Goal: Check status: Check status

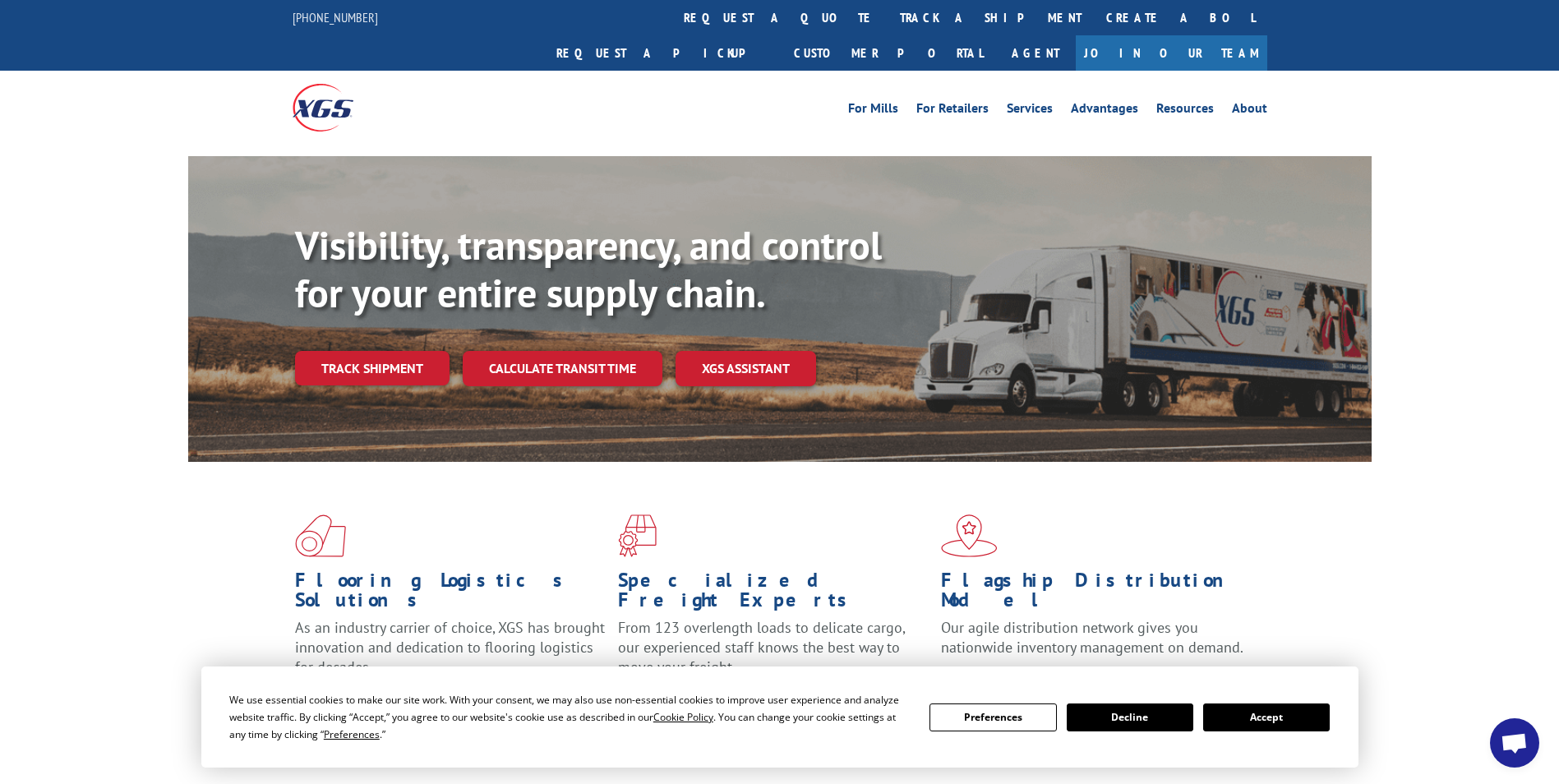
click at [1259, 711] on button "Accept" at bounding box center [1266, 717] width 127 height 28
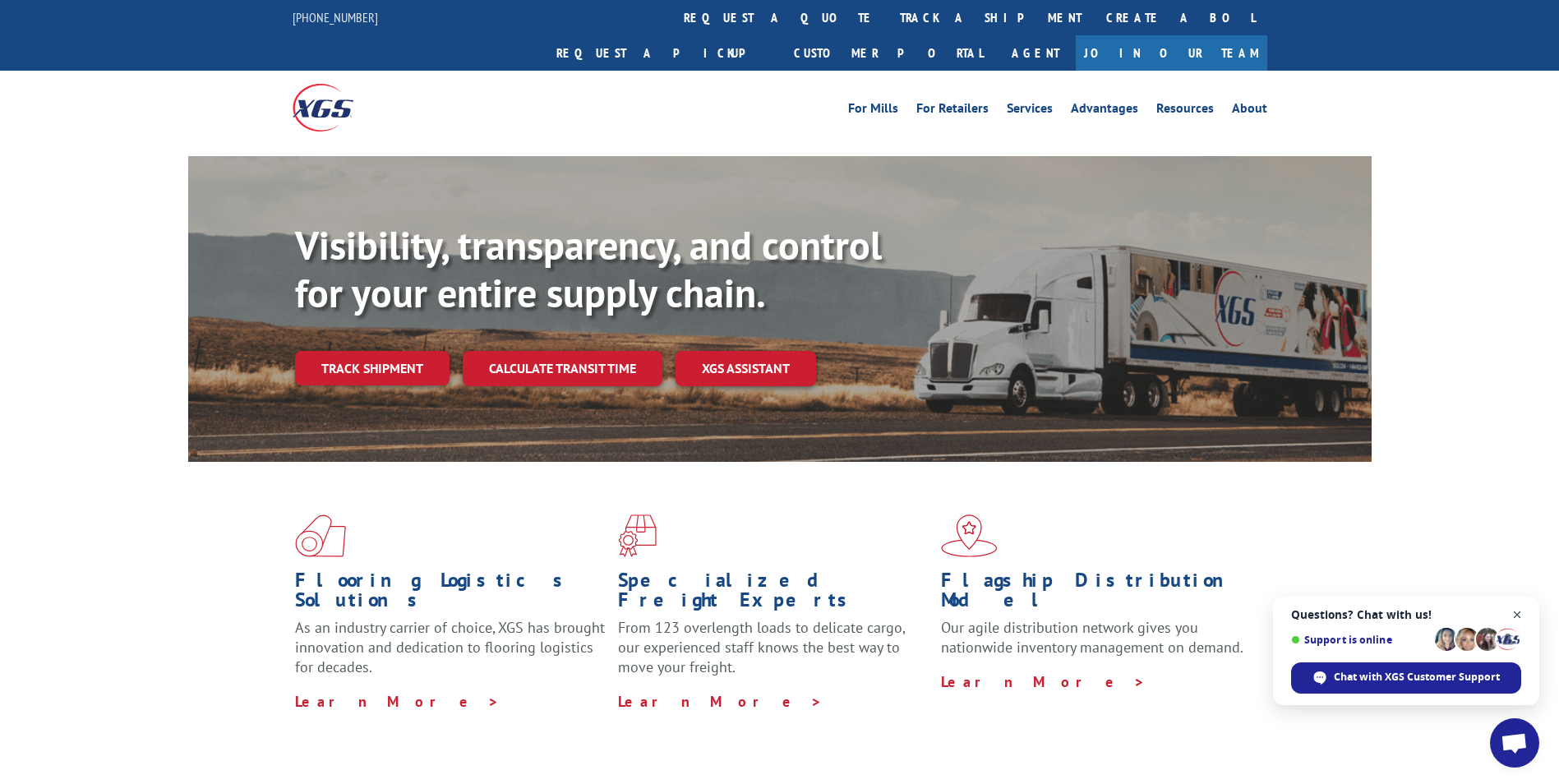
click at [1519, 615] on span "Open chat" at bounding box center [1518, 616] width 20 height 20
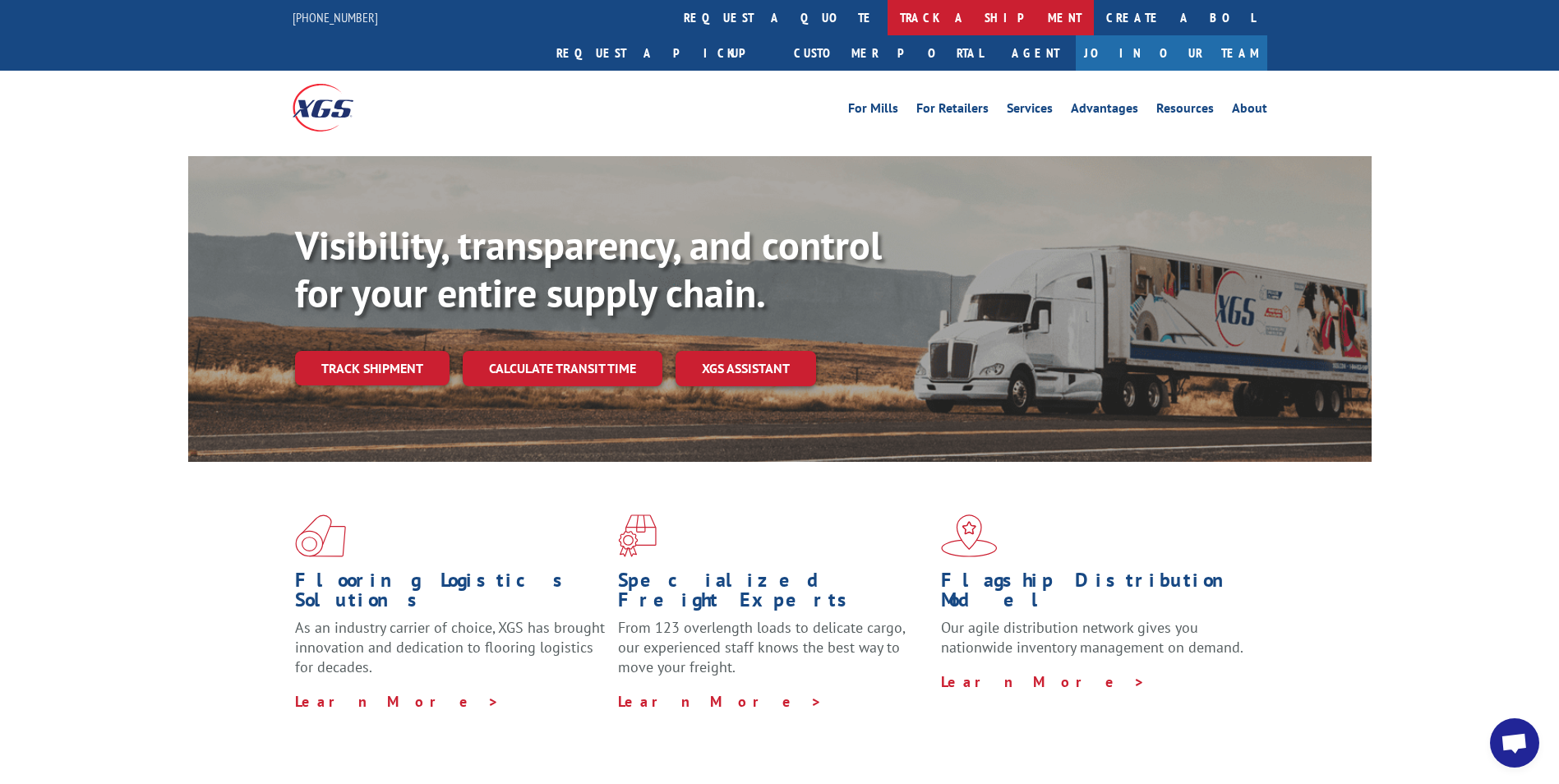
click at [888, 19] on link "track a shipment" at bounding box center [991, 18] width 206 height 35
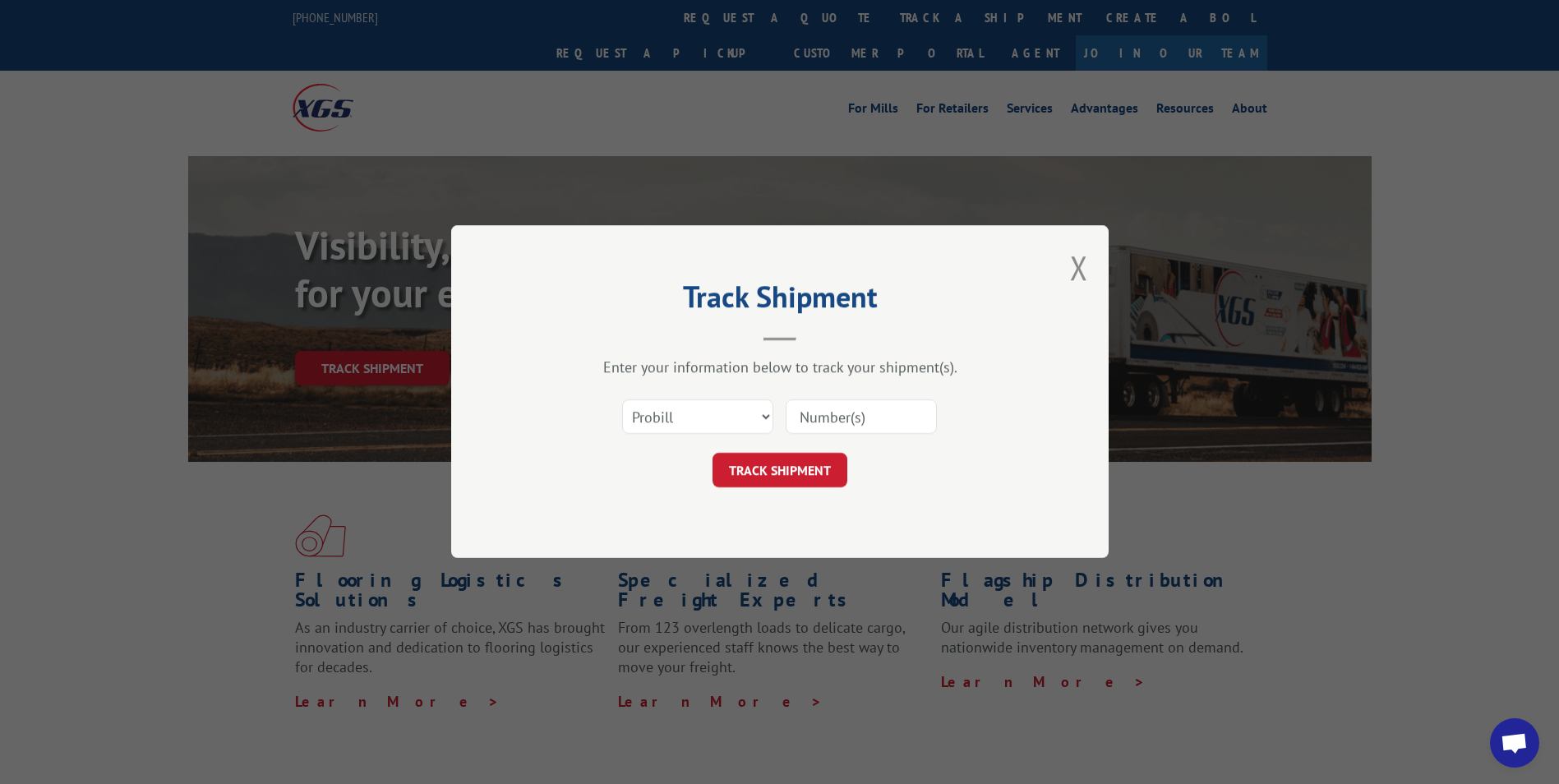
click at [806, 417] on input at bounding box center [861, 417] width 151 height 34
paste input "17228544"
type input "17228544"
click at [791, 465] on button "TRACK SHIPMENT" at bounding box center [780, 470] width 135 height 34
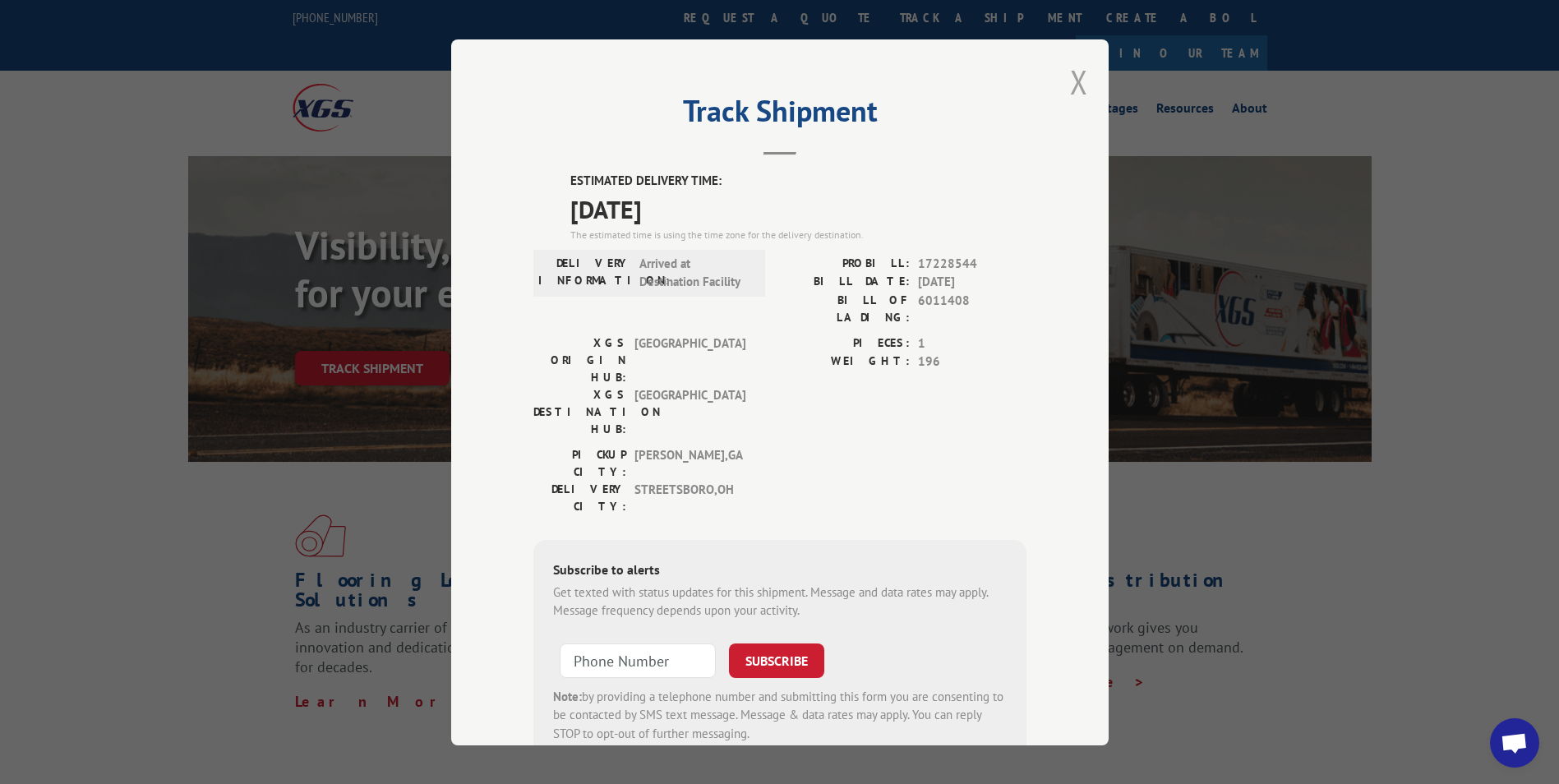
click at [1079, 84] on button "Close modal" at bounding box center [1079, 81] width 19 height 44
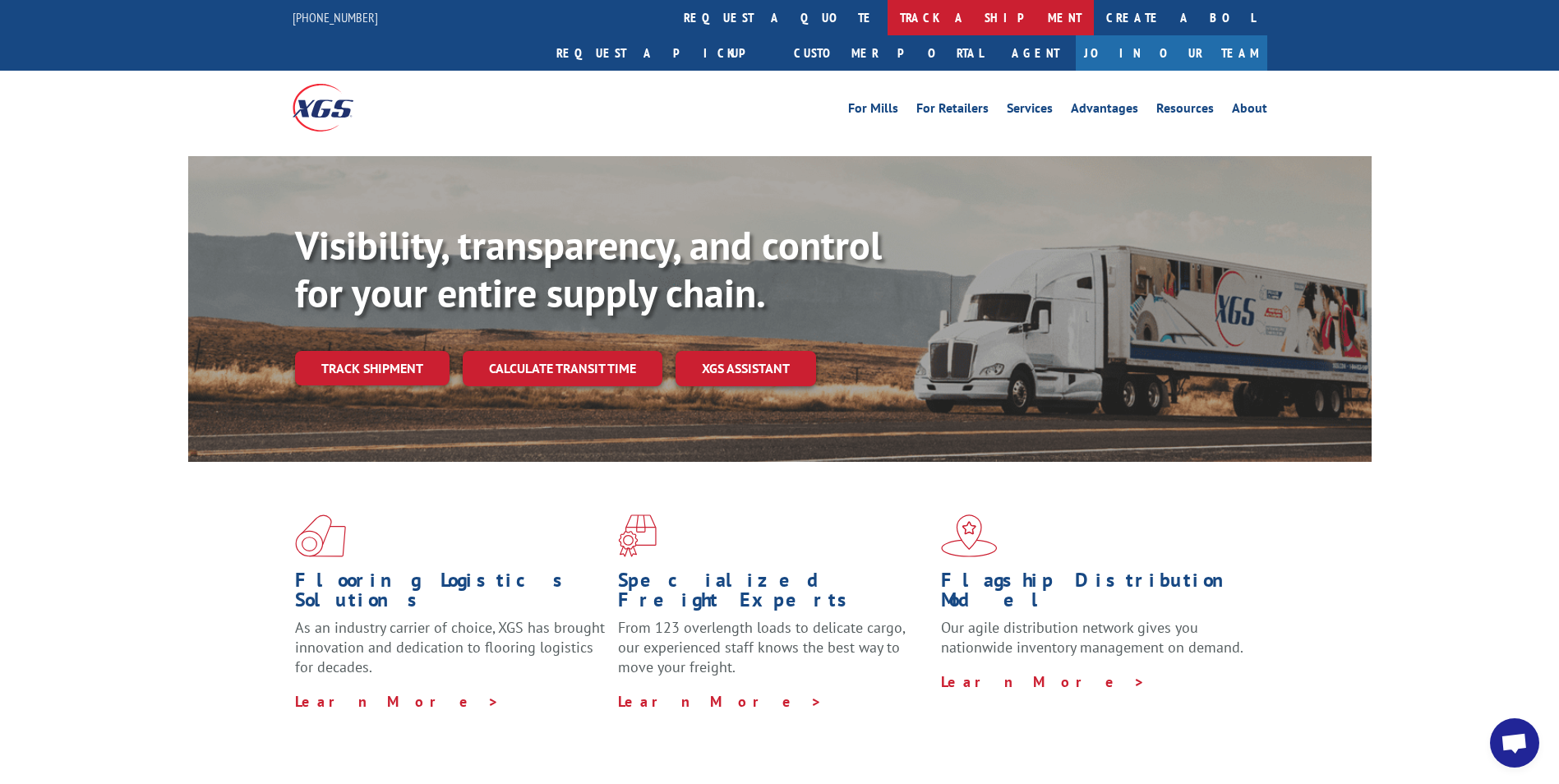
click at [888, 17] on link "track a shipment" at bounding box center [991, 18] width 206 height 35
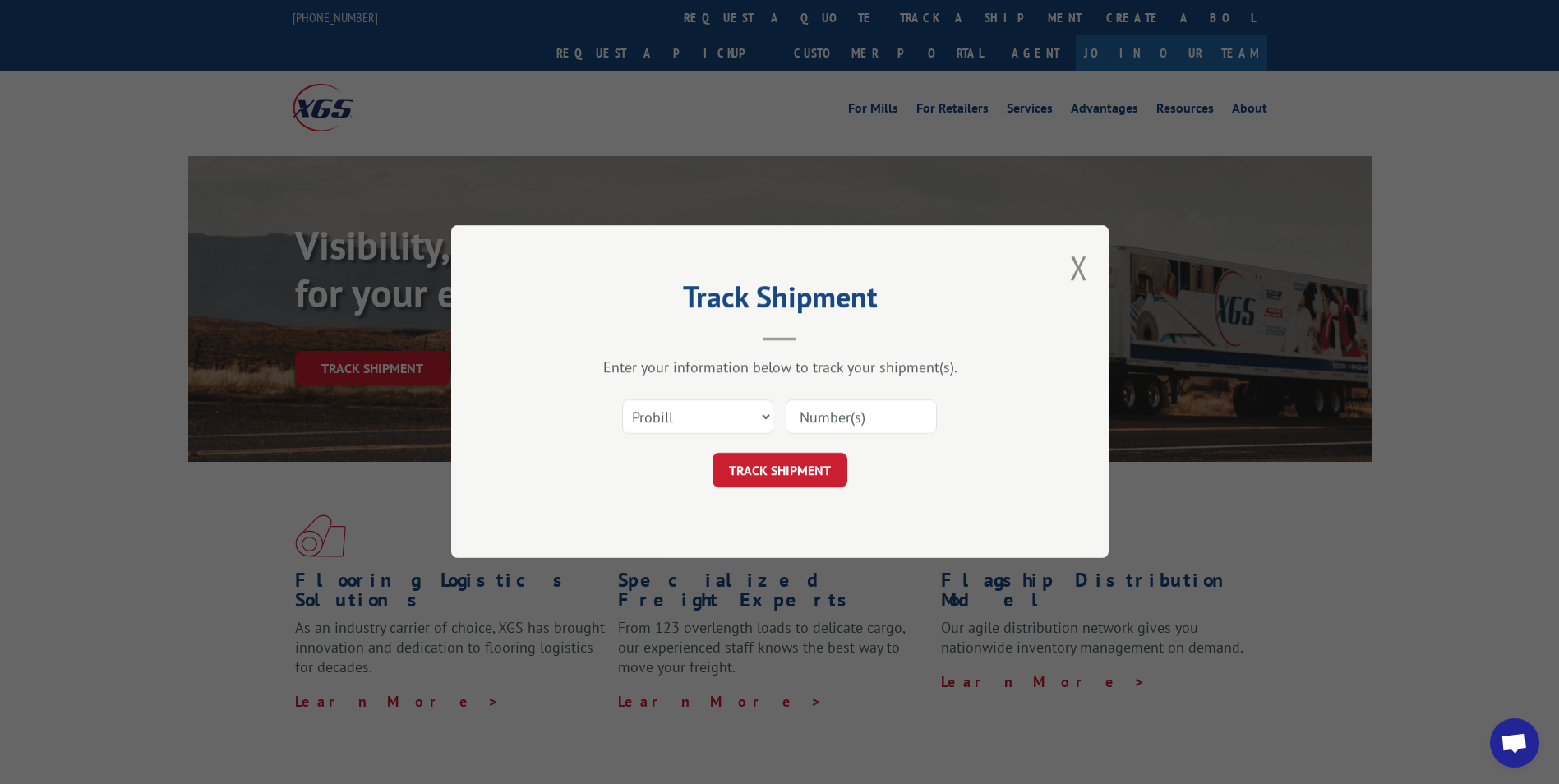
paste input "17516880"
type input "17516880"
click at [793, 471] on button "TRACK SHIPMENT" at bounding box center [780, 470] width 135 height 34
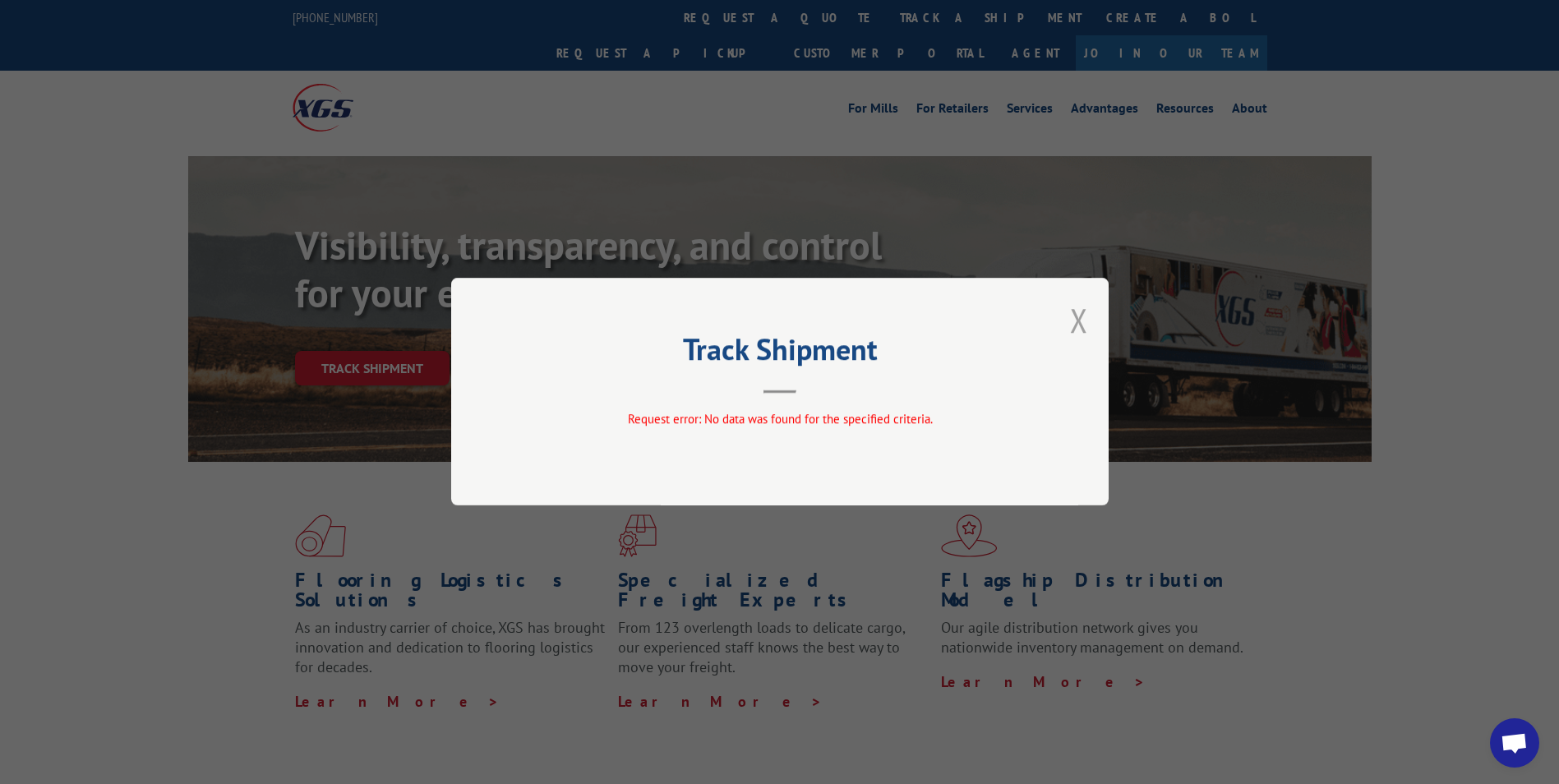
click at [1080, 315] on button "Close modal" at bounding box center [1079, 319] width 19 height 44
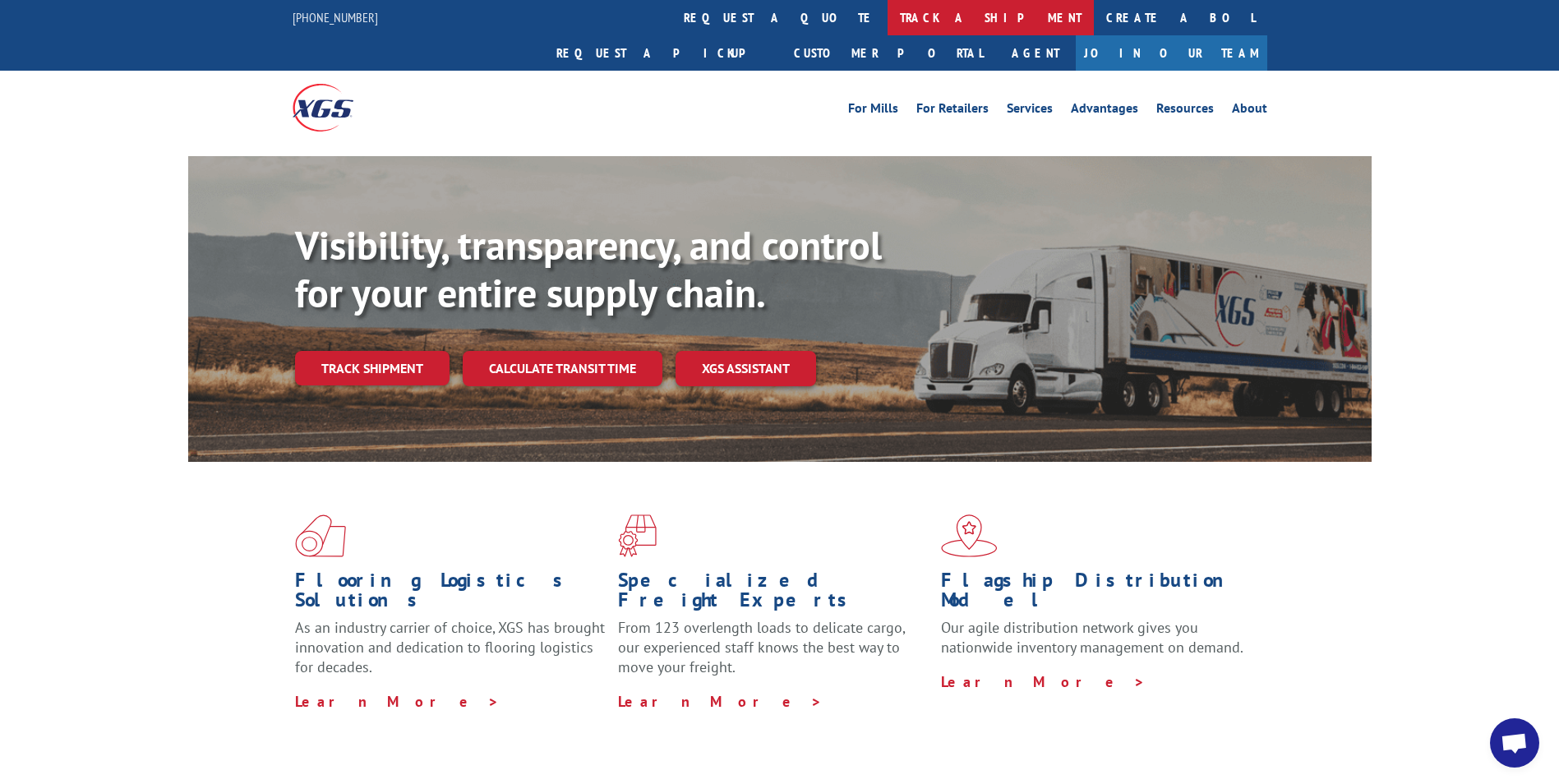
click at [888, 14] on link "track a shipment" at bounding box center [991, 18] width 206 height 35
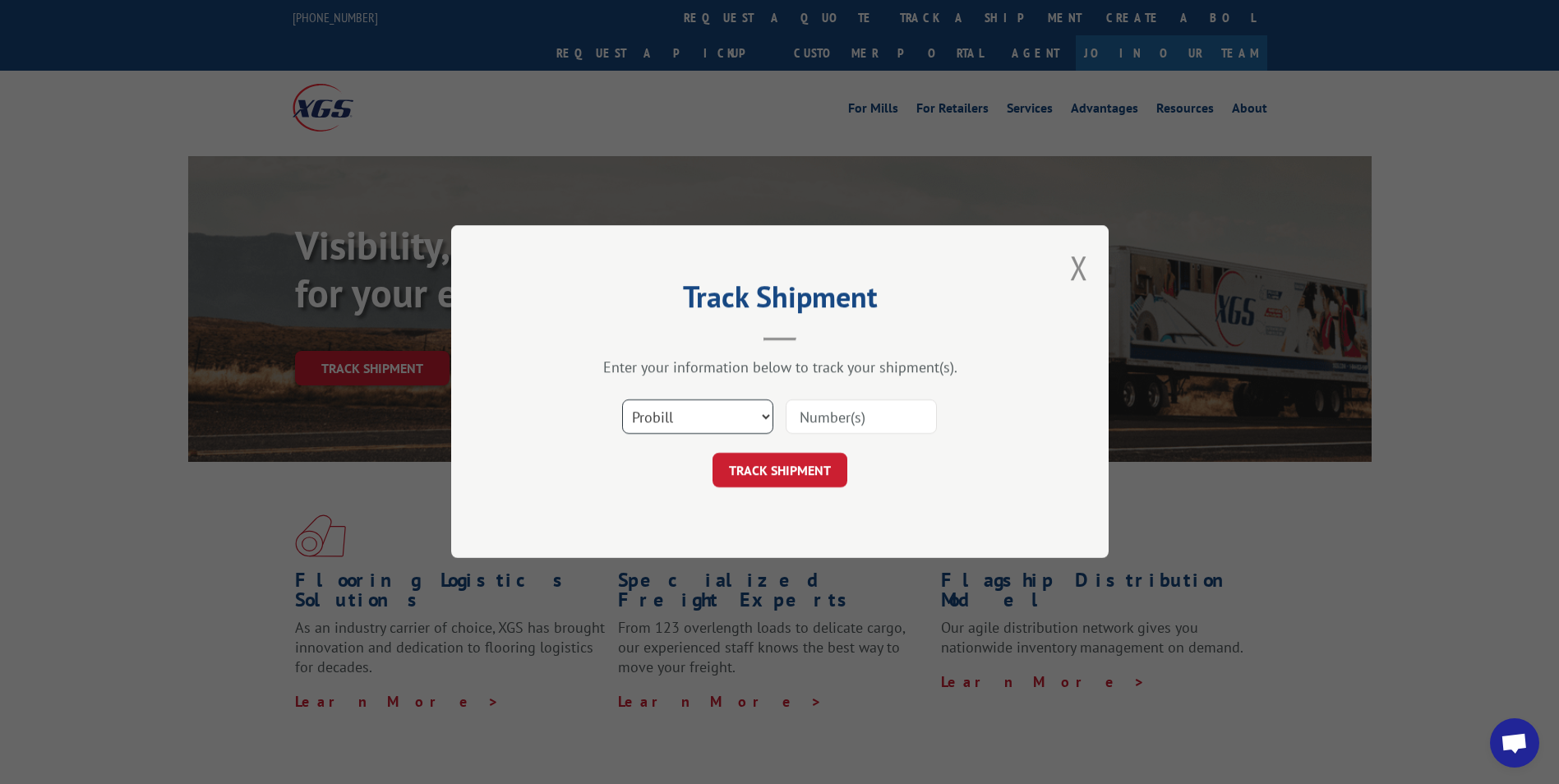
click at [716, 407] on select "Select category... Probill BOL PO" at bounding box center [697, 417] width 151 height 34
select select "bol"
click at [622, 400] on select "Select category... Probill BOL PO" at bounding box center [697, 417] width 151 height 34
click at [789, 415] on input at bounding box center [861, 417] width 151 height 34
paste input "5199372"
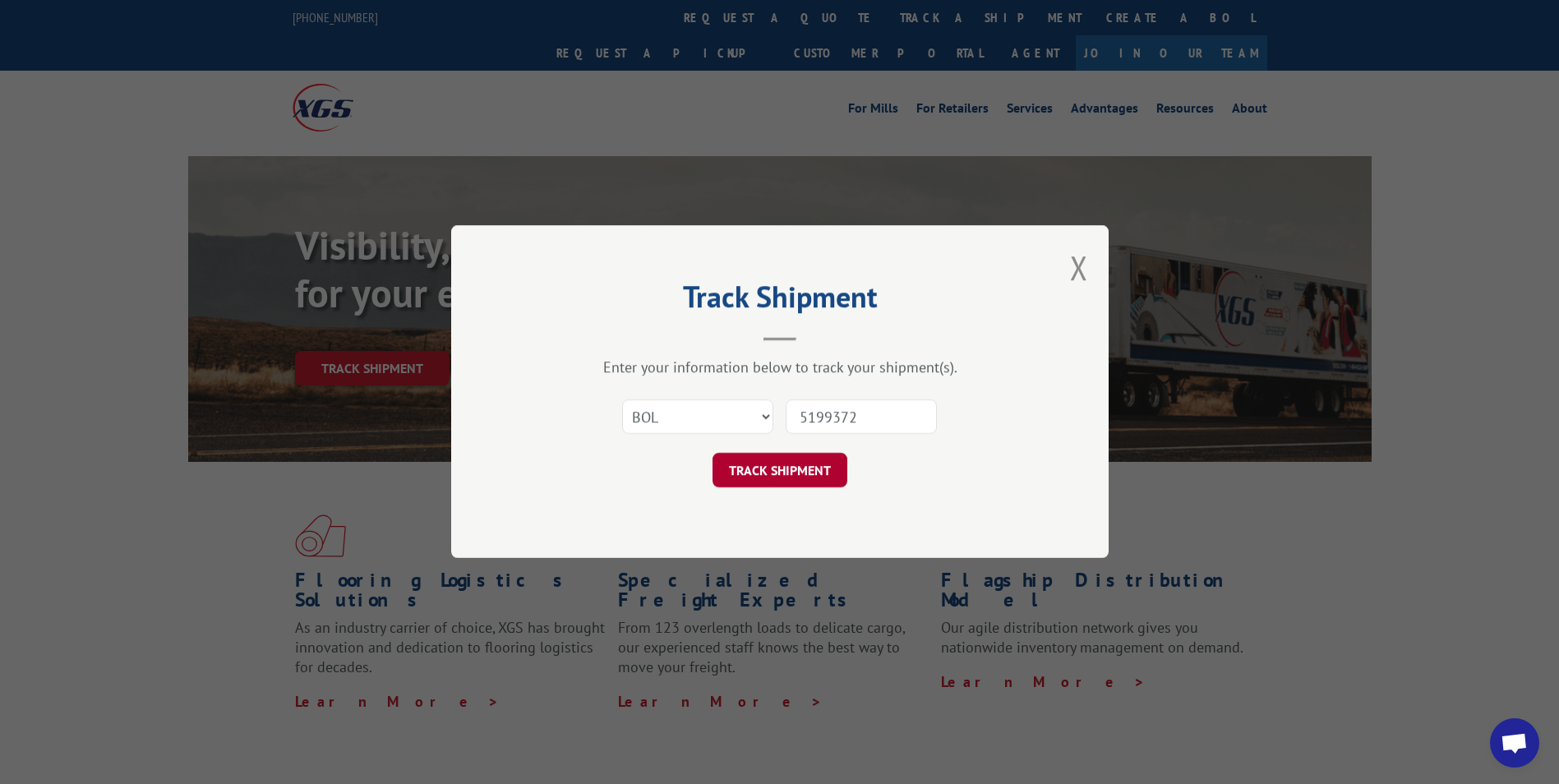
type input "5199372"
click at [765, 467] on button "TRACK SHIPMENT" at bounding box center [780, 470] width 135 height 34
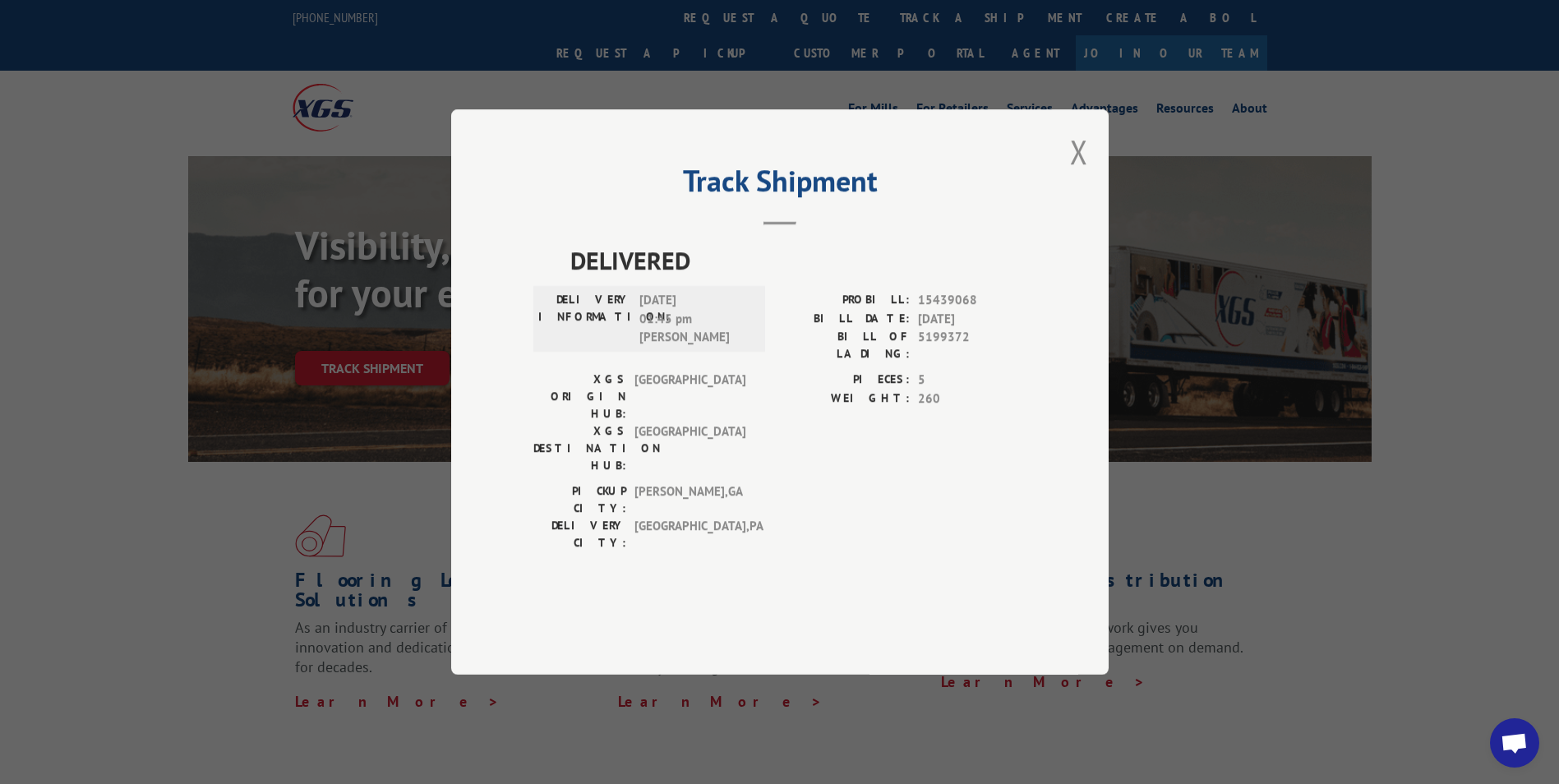
click at [1076, 173] on button "Close modal" at bounding box center [1079, 151] width 19 height 44
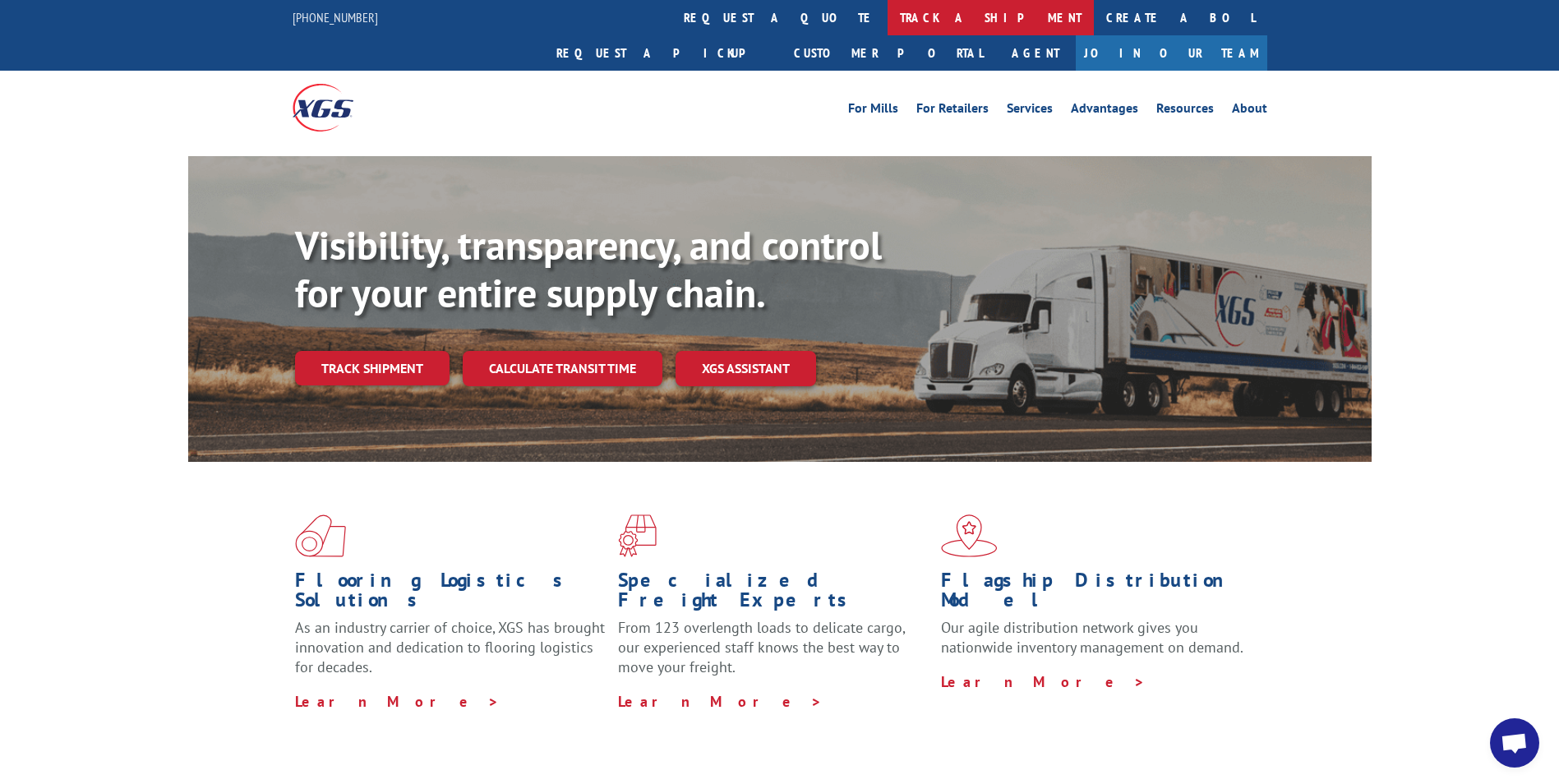
click at [888, 15] on link "track a shipment" at bounding box center [991, 18] width 206 height 35
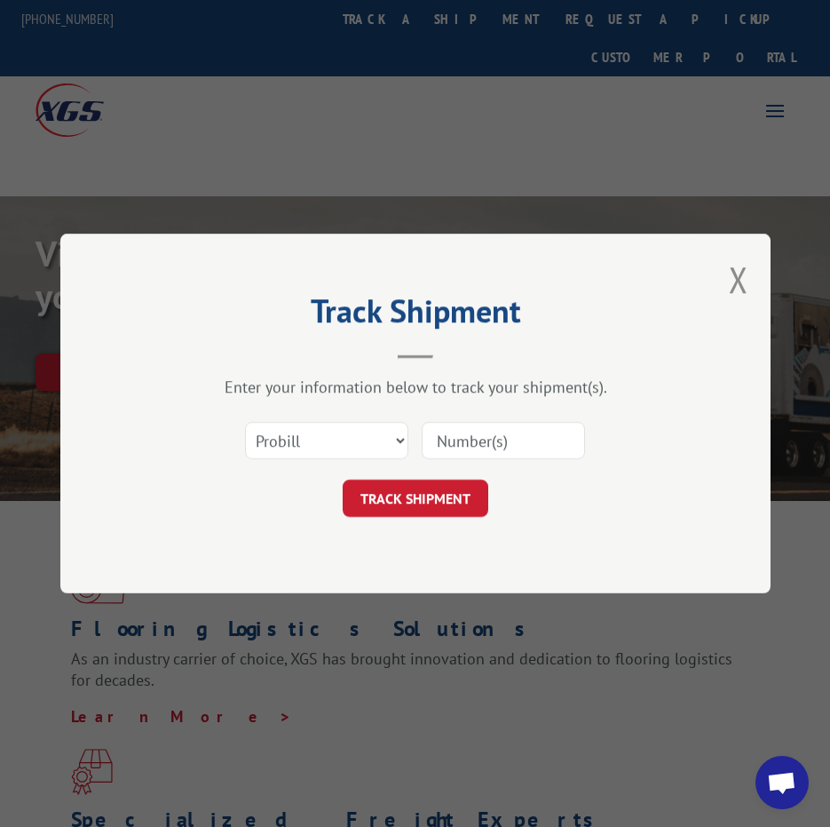
click at [466, 437] on input at bounding box center [503, 440] width 163 height 37
paste input "17228544"
type input "17228544"
click at [416, 501] on button "TRACK SHIPMENT" at bounding box center [416, 498] width 146 height 37
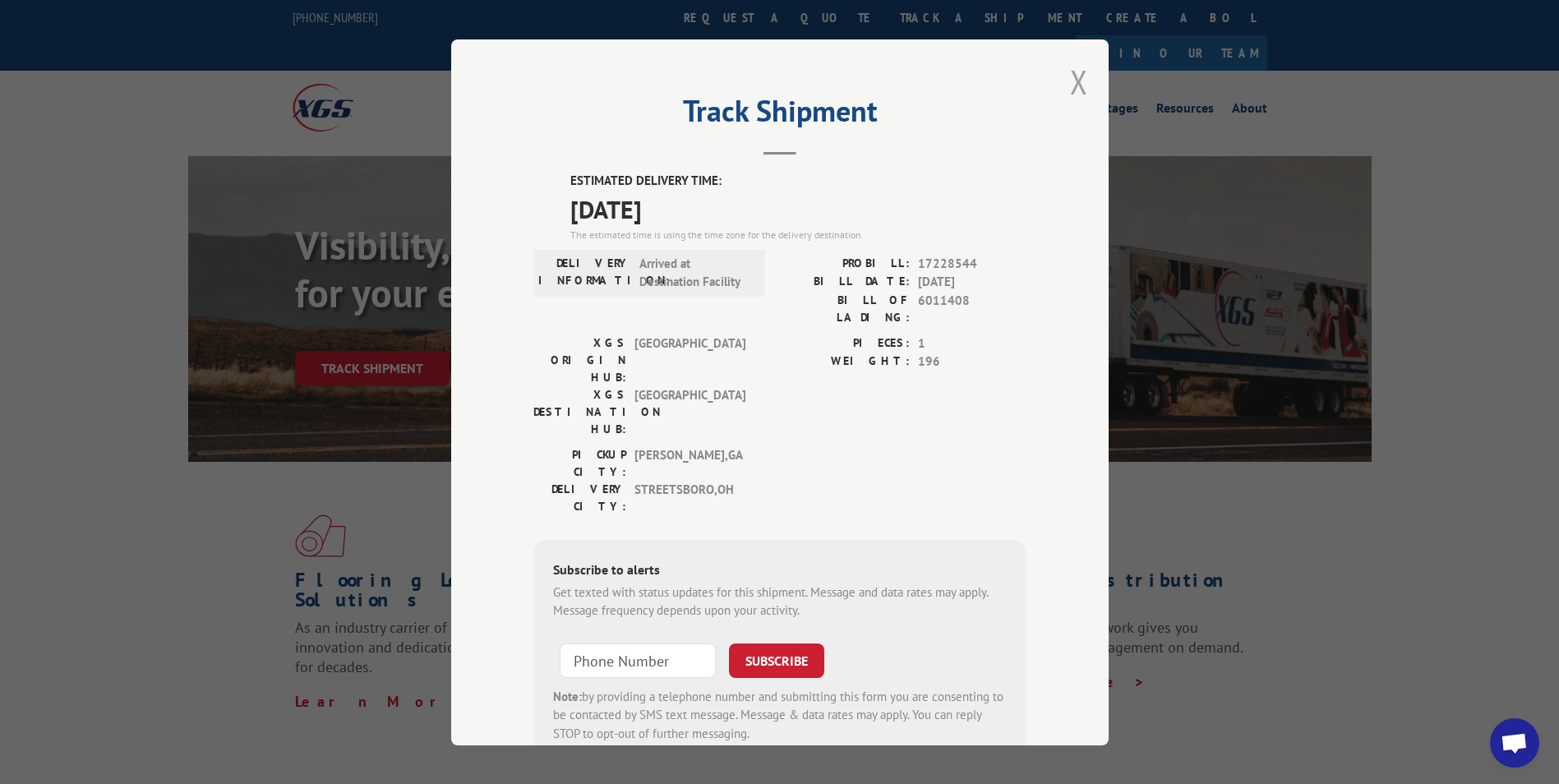
click at [1071, 78] on button "Close modal" at bounding box center [1079, 81] width 19 height 44
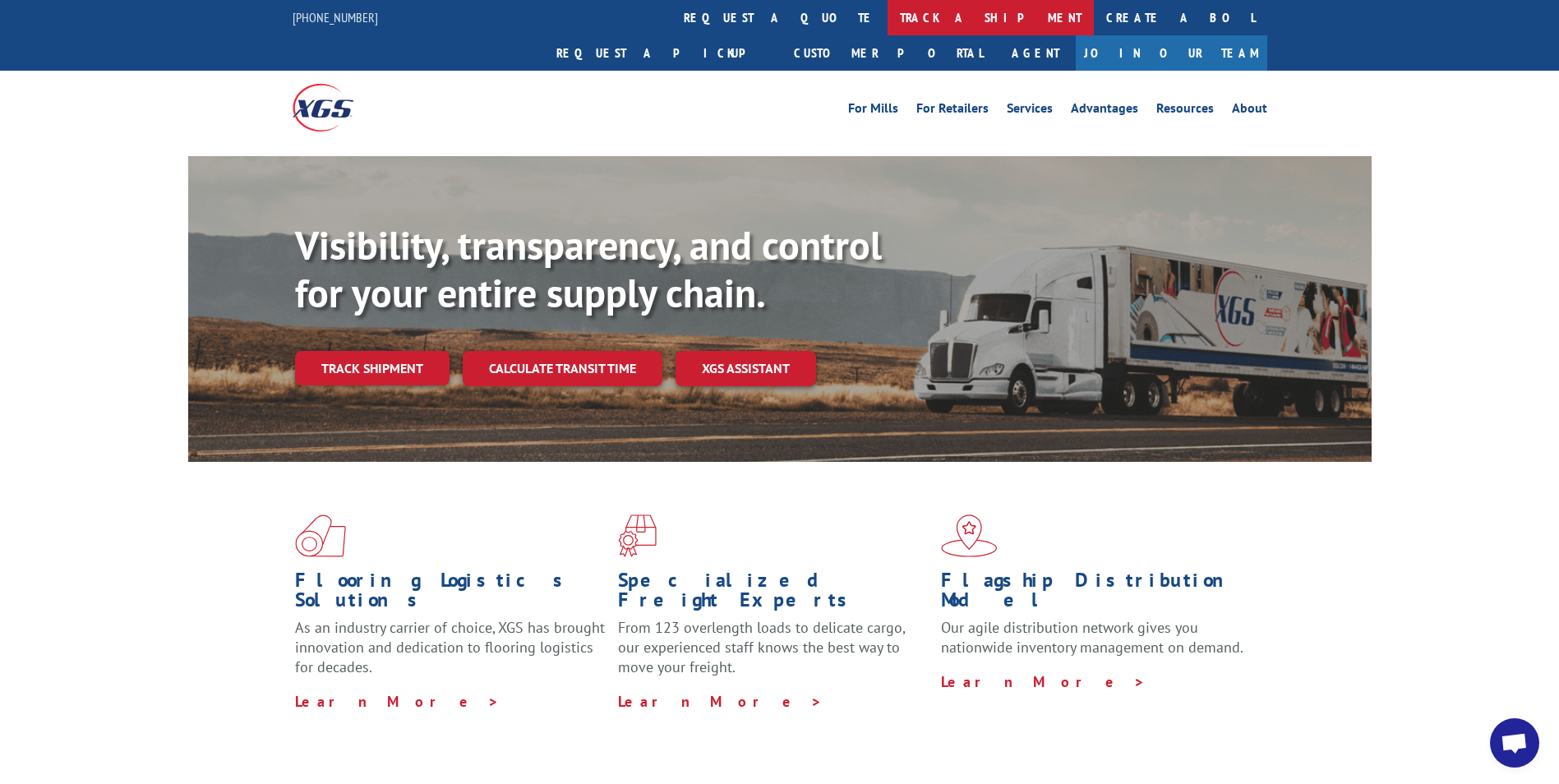
click at [888, 16] on link "track a shipment" at bounding box center [991, 18] width 206 height 35
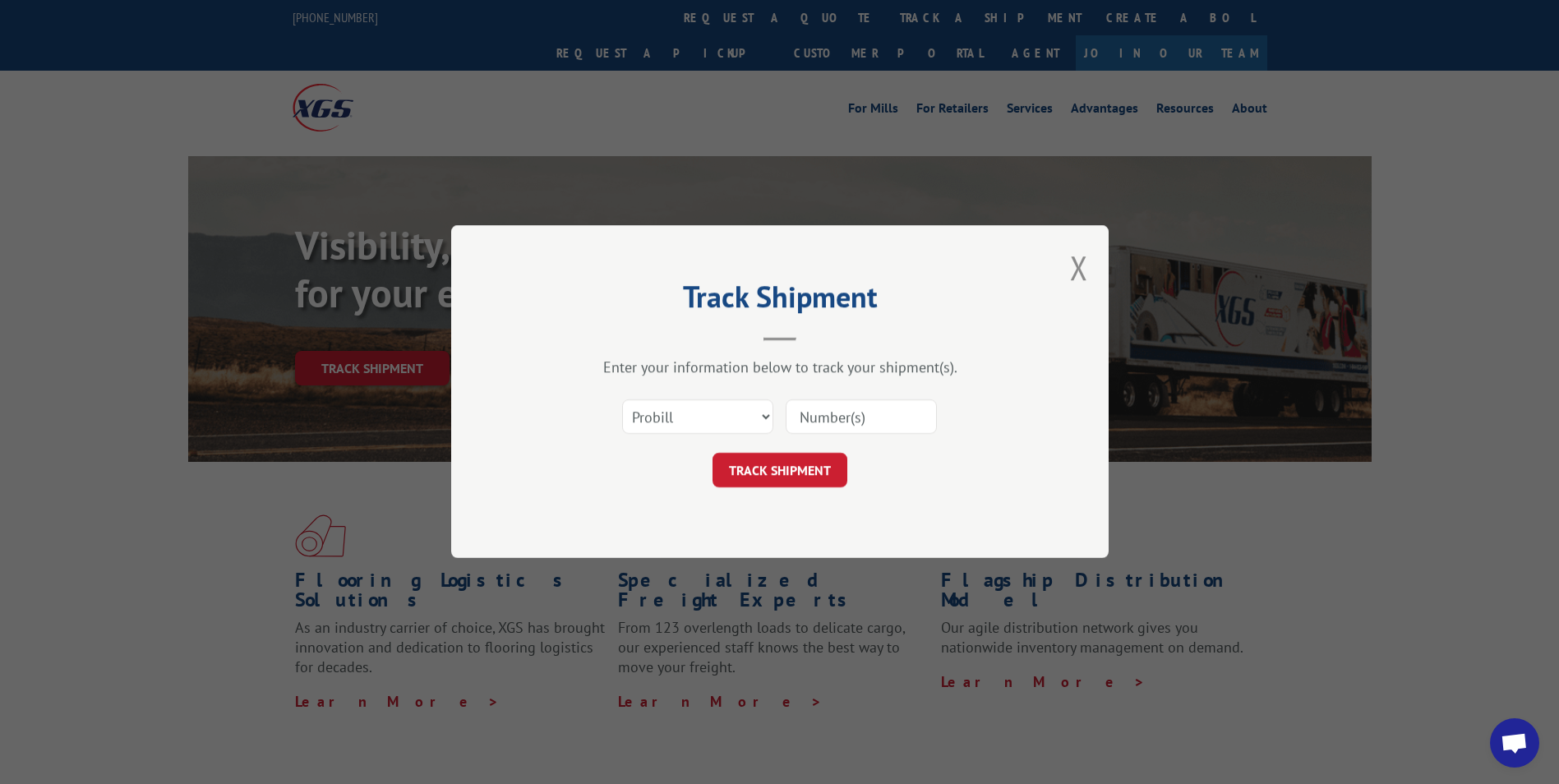
click at [790, 414] on input at bounding box center [861, 417] width 151 height 34
paste input "17516710"
type input "17516710"
click at [780, 463] on button "TRACK SHIPMENT" at bounding box center [780, 470] width 135 height 34
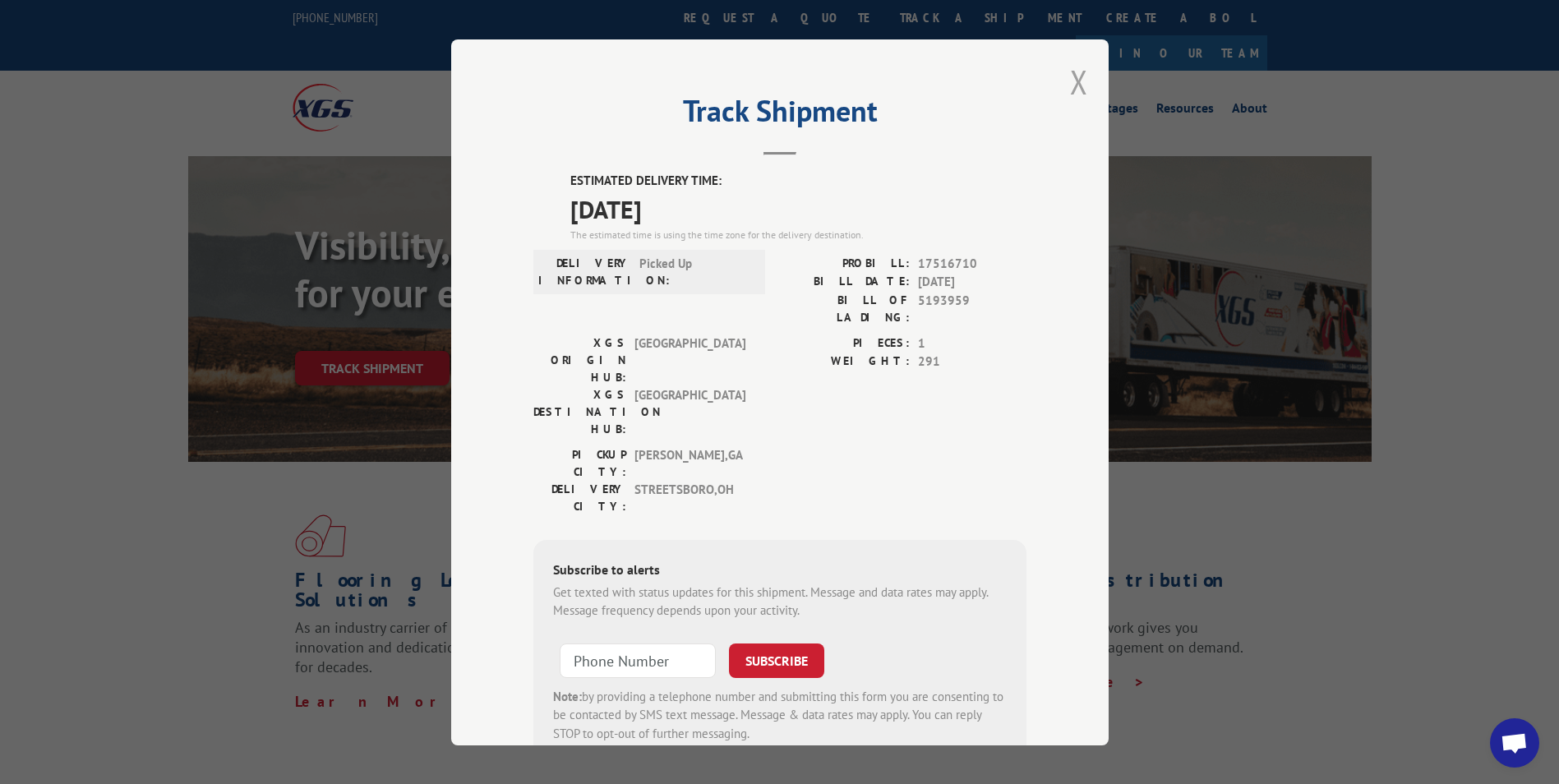
drag, startPoint x: 1072, startPoint y: 80, endPoint x: 1273, endPoint y: 69, distance: 201.3
click at [1074, 80] on button "Close modal" at bounding box center [1079, 81] width 19 height 44
